Goal: Browse casually: Explore the website without a specific task or goal

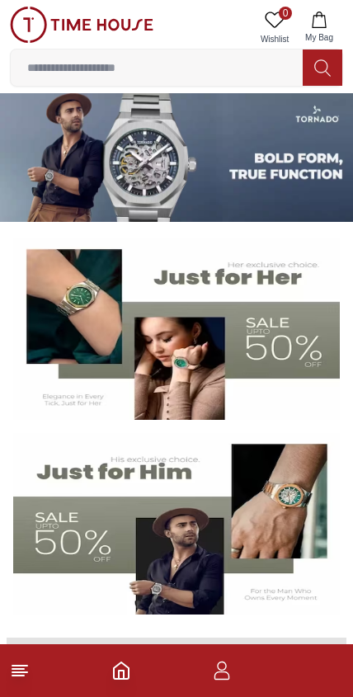
click at [22, 661] on icon at bounding box center [20, 671] width 20 height 20
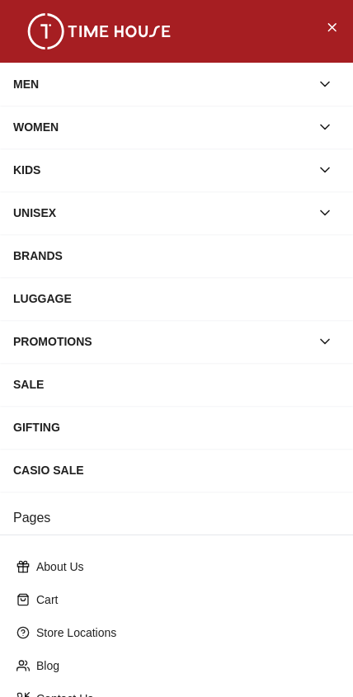
click at [108, 367] on div "SALE" at bounding box center [176, 384] width 353 height 43
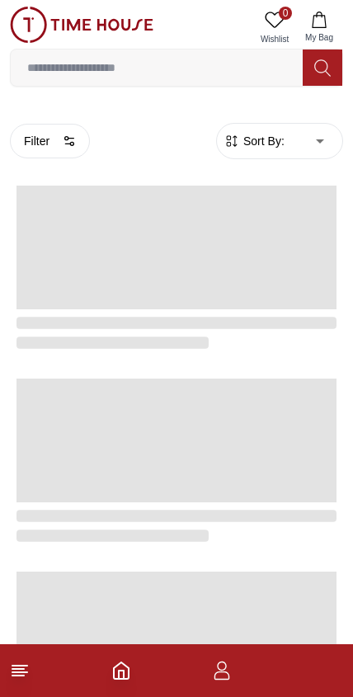
click at [32, 663] on footer at bounding box center [176, 671] width 353 height 53
click at [18, 656] on footer at bounding box center [176, 671] width 353 height 53
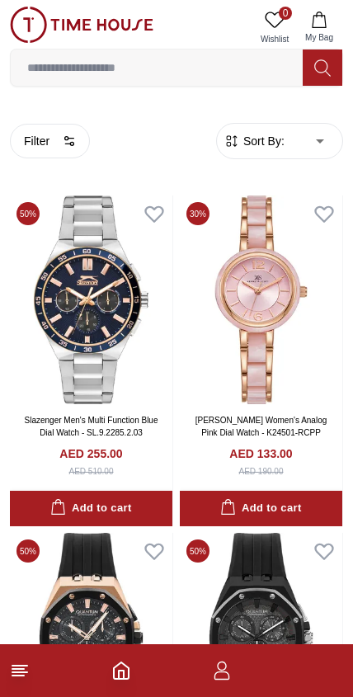
click at [17, 666] on line at bounding box center [19, 666] width 15 height 0
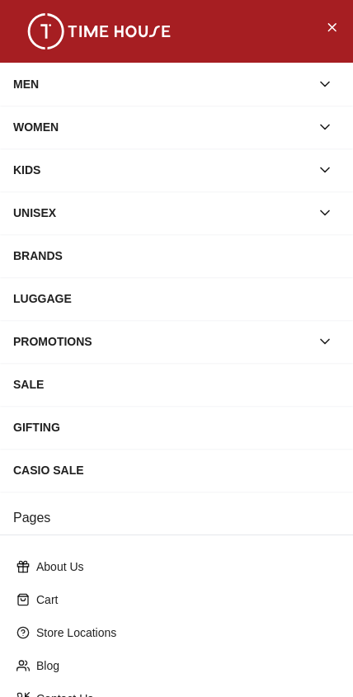
click at [333, 31] on icon "Close Menu" at bounding box center [331, 27] width 13 height 21
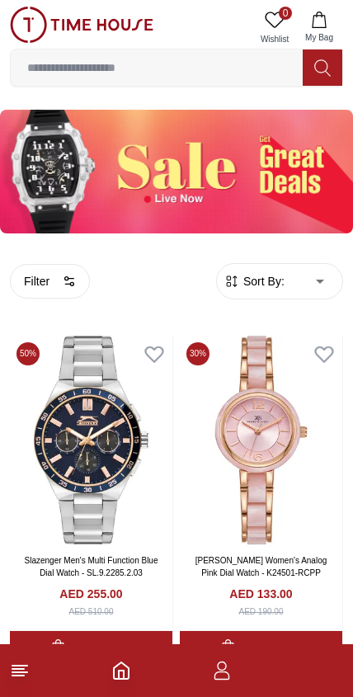
click at [16, 666] on line at bounding box center [19, 666] width 15 height 0
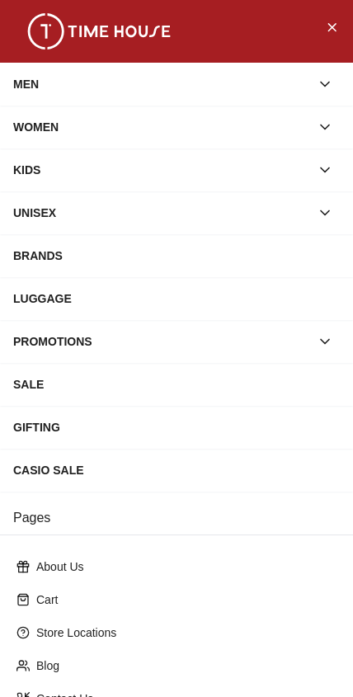
click at [328, 32] on icon "Close Menu" at bounding box center [331, 27] width 13 height 21
